Goal: Use online tool/utility: Utilize a website feature to perform a specific function

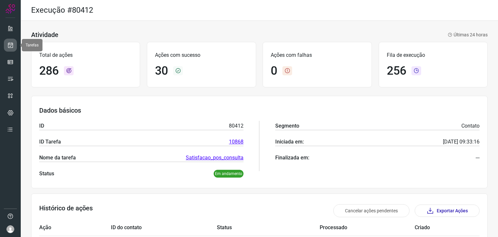
click at [13, 42] on icon at bounding box center [10, 45] width 7 height 6
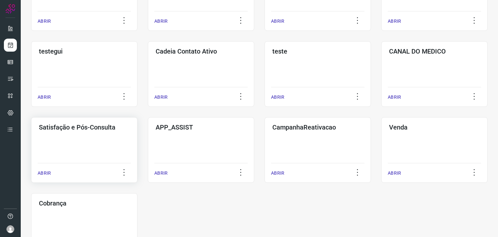
click at [148, 134] on div "Satisfação e Pós-Consulta ABRIR" at bounding box center [201, 150] width 106 height 66
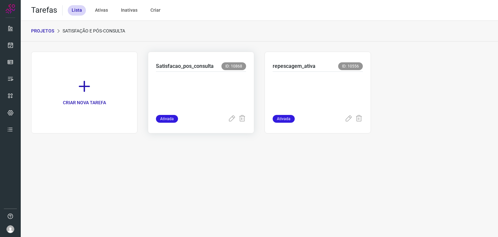
click at [212, 79] on p at bounding box center [201, 92] width 90 height 32
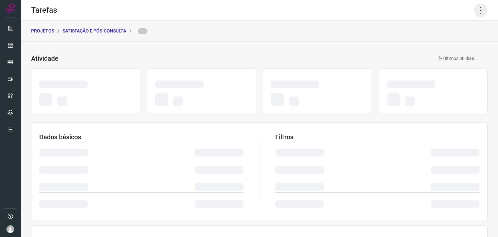
click at [474, 9] on icon at bounding box center [481, 11] width 14 height 14
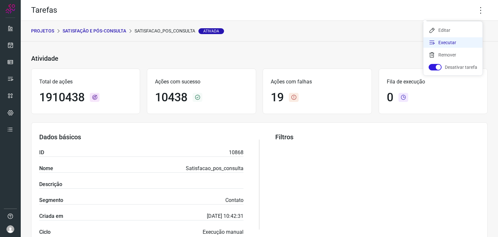
click at [446, 40] on li "Executar" at bounding box center [453, 42] width 59 height 10
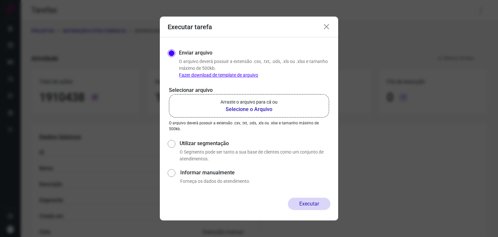
click at [212, 110] on label "Arraste o arquivo para cá ou Selecione o Arquivo" at bounding box center [249, 105] width 160 height 23
click at [0, 0] on input "Arraste o arquivo para cá ou Selecione o Arquivo" at bounding box center [0, 0] width 0 height 0
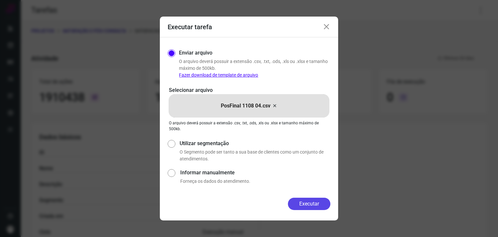
click at [302, 200] on button "Executar" at bounding box center [309, 204] width 42 height 12
